Goal: Task Accomplishment & Management: Use online tool/utility

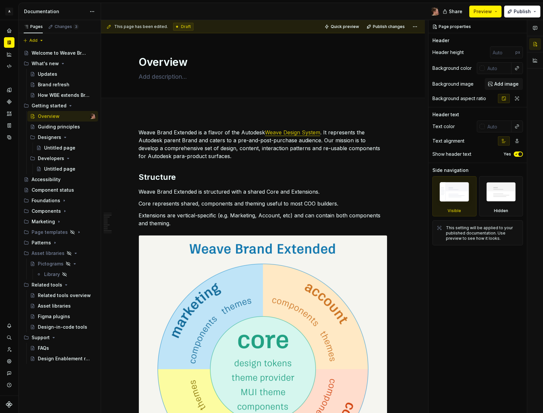
scroll to position [456, 0]
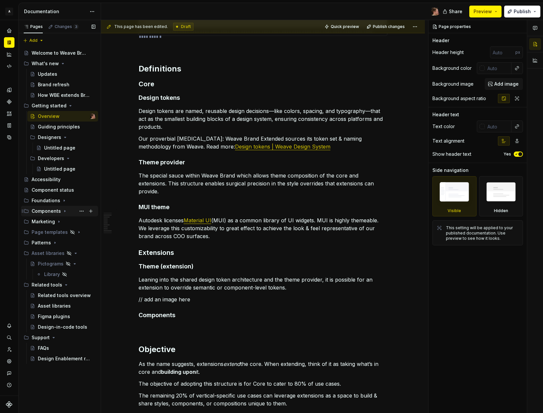
click at [65, 211] on icon "Page tree" at bounding box center [65, 211] width 1 height 2
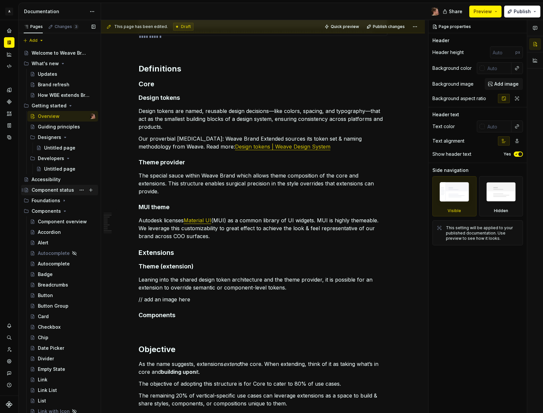
click at [63, 189] on div "Component status" at bounding box center [53, 190] width 42 height 7
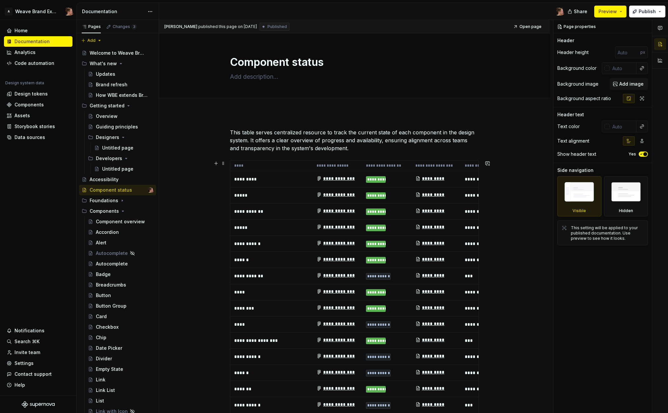
click at [252, 162] on th "****" at bounding box center [271, 165] width 82 height 11
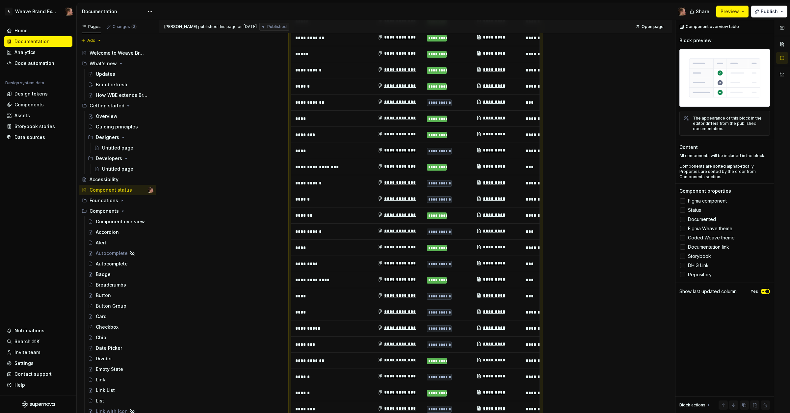
scroll to position [178, 0]
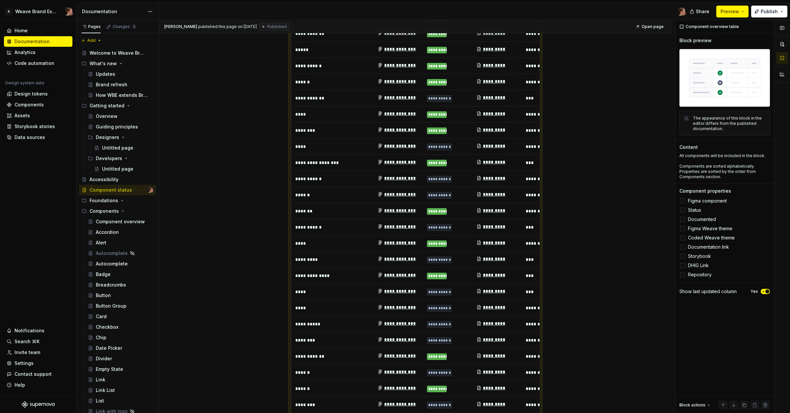
type textarea "*"
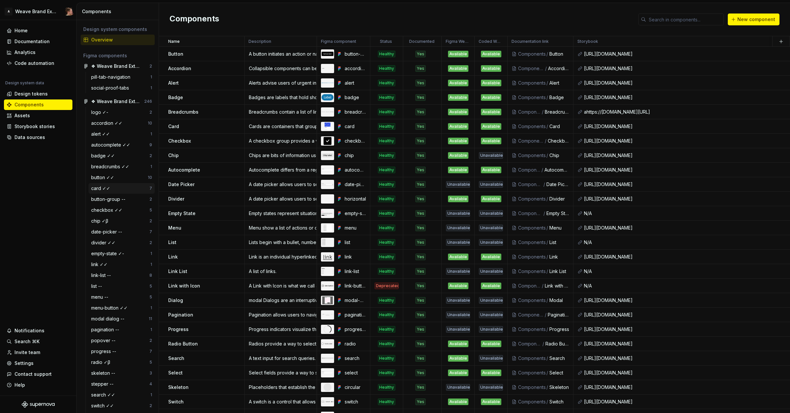
scroll to position [18, 0]
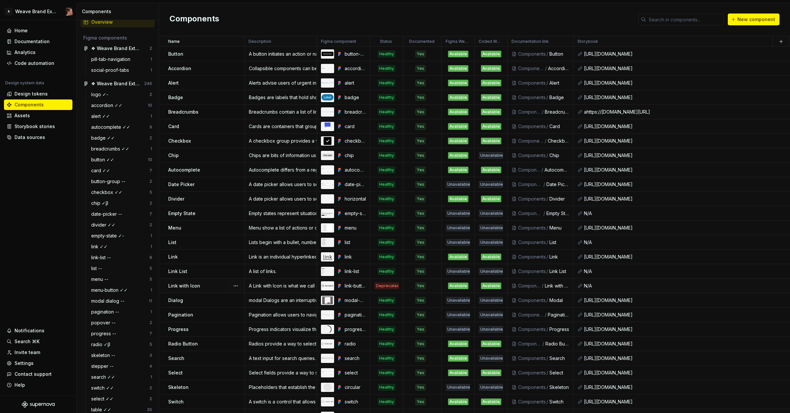
click at [214, 287] on div "Link with Icon" at bounding box center [206, 286] width 76 height 7
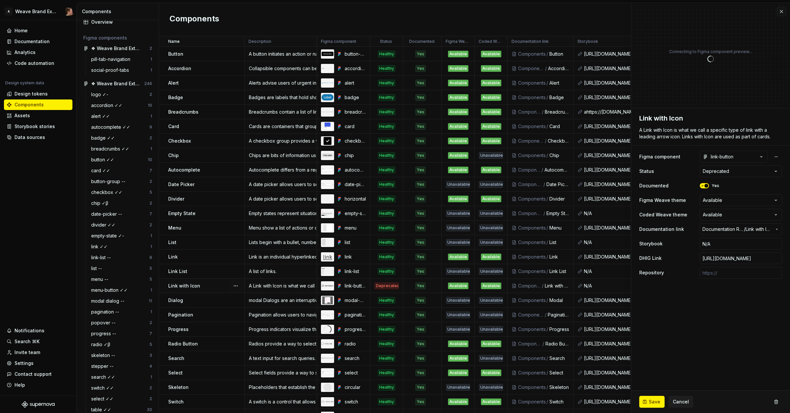
type textarea "*"
click at [712, 214] on html "A Weave Brand Extended Home Documentation Analytics Code automation Design syst…" at bounding box center [395, 206] width 790 height 413
select select "**********"
type textarea "*"
click at [717, 199] on html "A Weave Brand Extended Home Documentation Analytics Code automation Design syst…" at bounding box center [395, 206] width 790 height 413
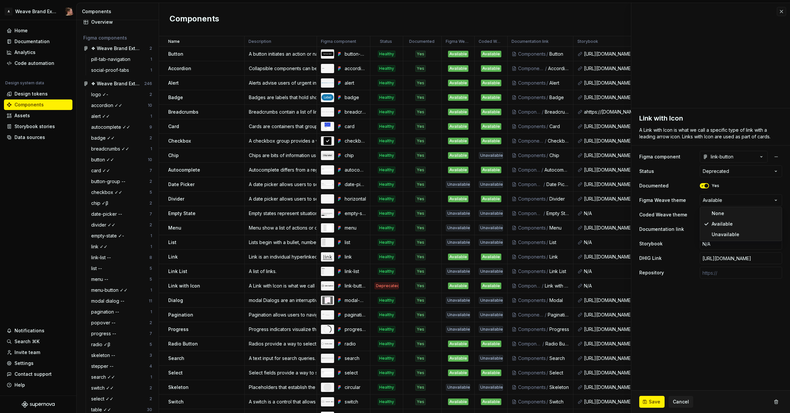
select select "**********"
click at [652, 399] on span "Save" at bounding box center [655, 401] width 12 height 7
type textarea "*"
